Goal: Information Seeking & Learning: Learn about a topic

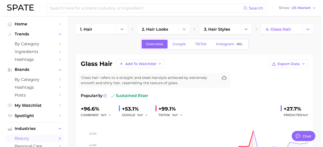
scroll to position [151, 0]
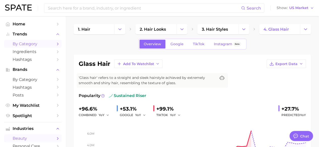
click at [21, 45] on span "by Category" at bounding box center [33, 44] width 40 height 5
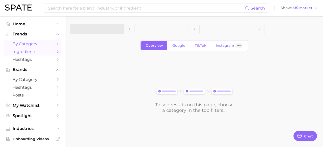
click at [25, 56] on link "Ingredients" at bounding box center [32, 52] width 57 height 8
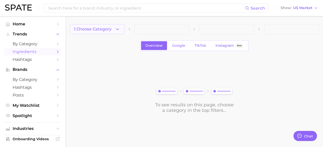
click at [114, 30] on button "1. Choose Category" at bounding box center [97, 29] width 55 height 10
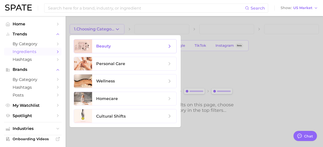
click at [107, 48] on span "beauty" at bounding box center [103, 46] width 15 height 5
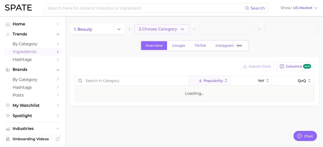
click at [150, 32] on button "2. Choose Category" at bounding box center [161, 29] width 55 height 10
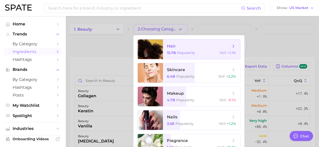
click at [165, 51] on span "hair 15.7b Popularity YoY : +1.1%" at bounding box center [201, 50] width 77 height 20
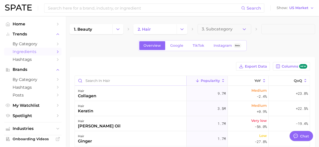
click at [99, 81] on input "Search in hair" at bounding box center [130, 81] width 111 height 10
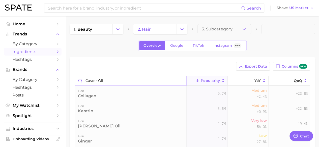
type input "castor oil"
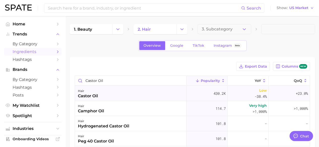
click at [90, 97] on div "castor oil" at bounding box center [88, 96] width 20 height 6
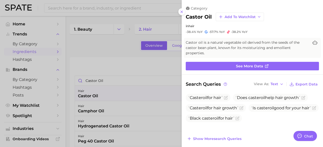
click at [116, 52] on div at bounding box center [161, 73] width 323 height 147
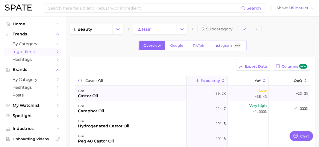
click at [89, 95] on div "castor oil" at bounding box center [88, 96] width 20 height 6
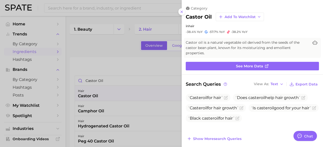
click at [100, 55] on div at bounding box center [161, 73] width 323 height 147
